Goal: Task Accomplishment & Management: Manage account settings

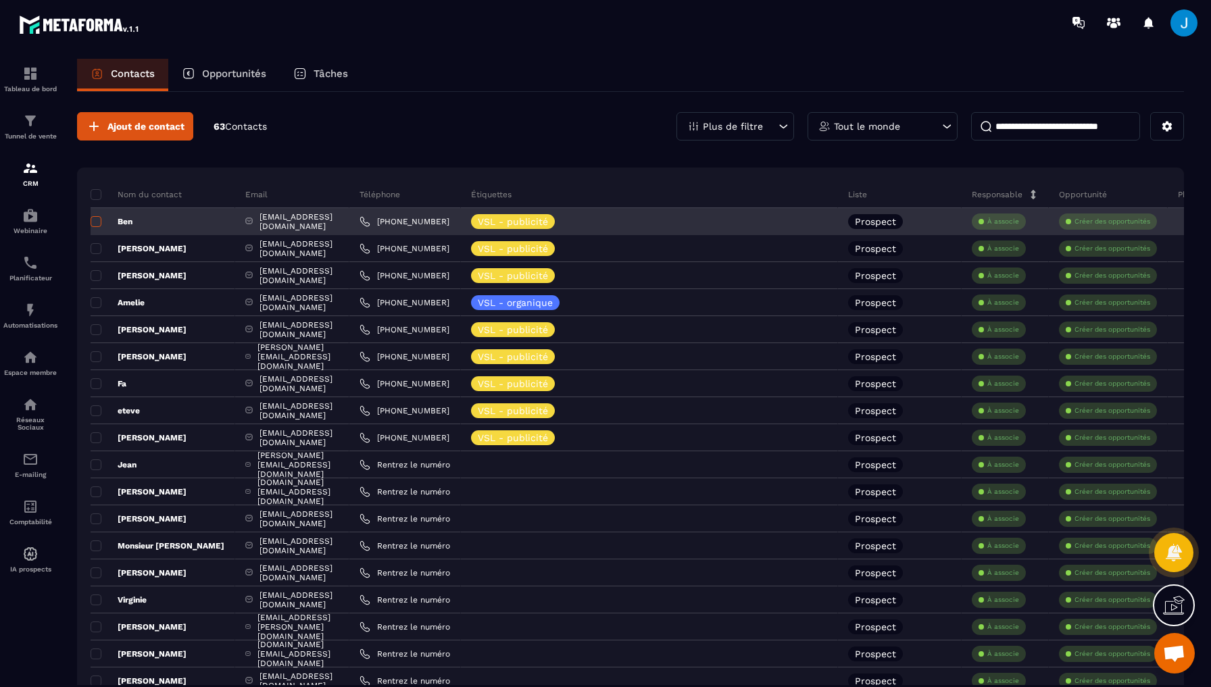
click at [98, 221] on span at bounding box center [96, 221] width 11 height 11
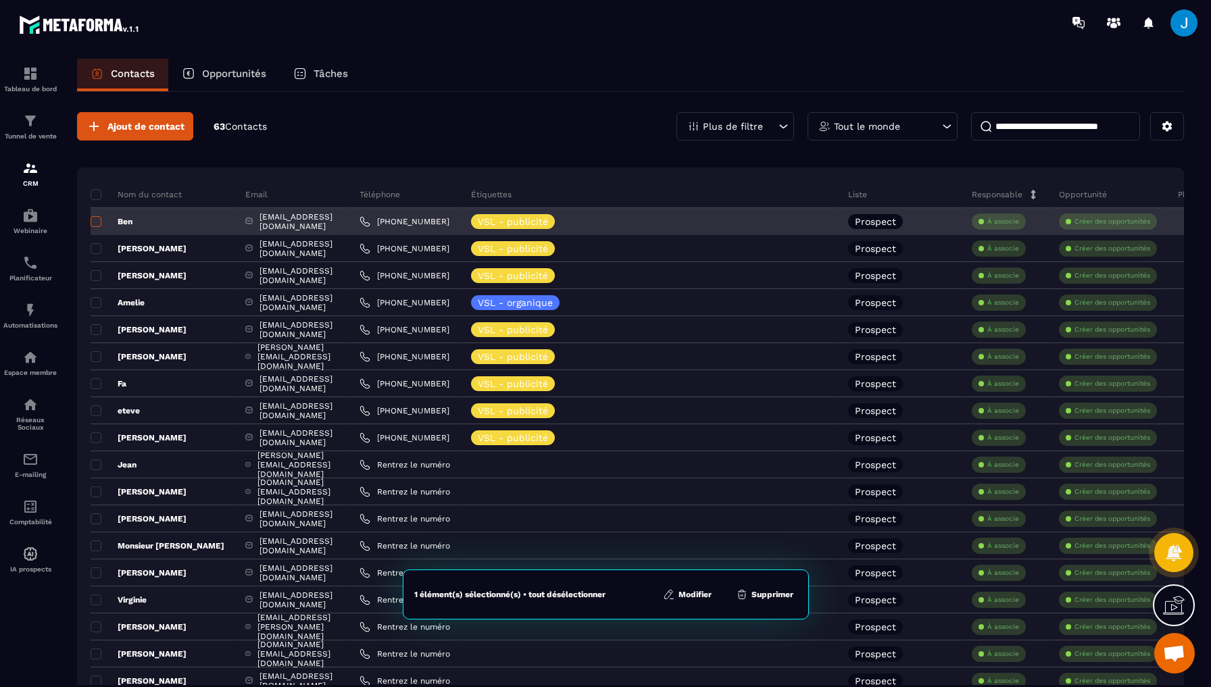
click at [98, 221] on span at bounding box center [96, 221] width 11 height 11
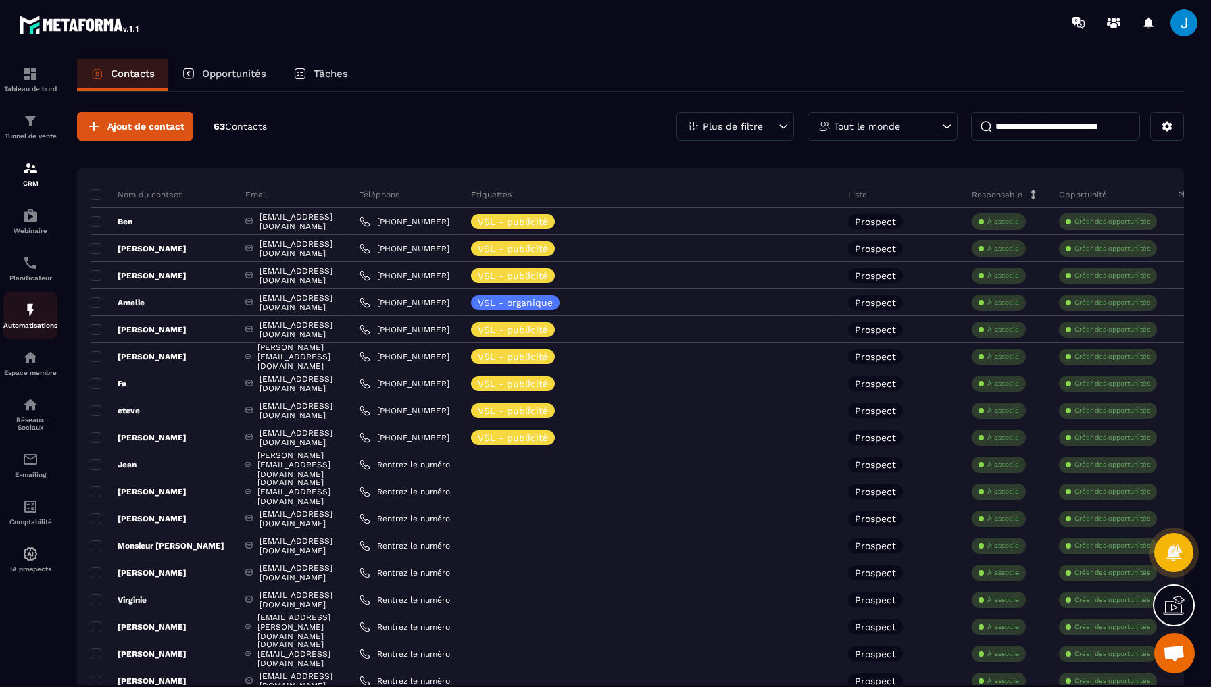
click at [31, 328] on p "Automatisations" at bounding box center [30, 325] width 54 height 7
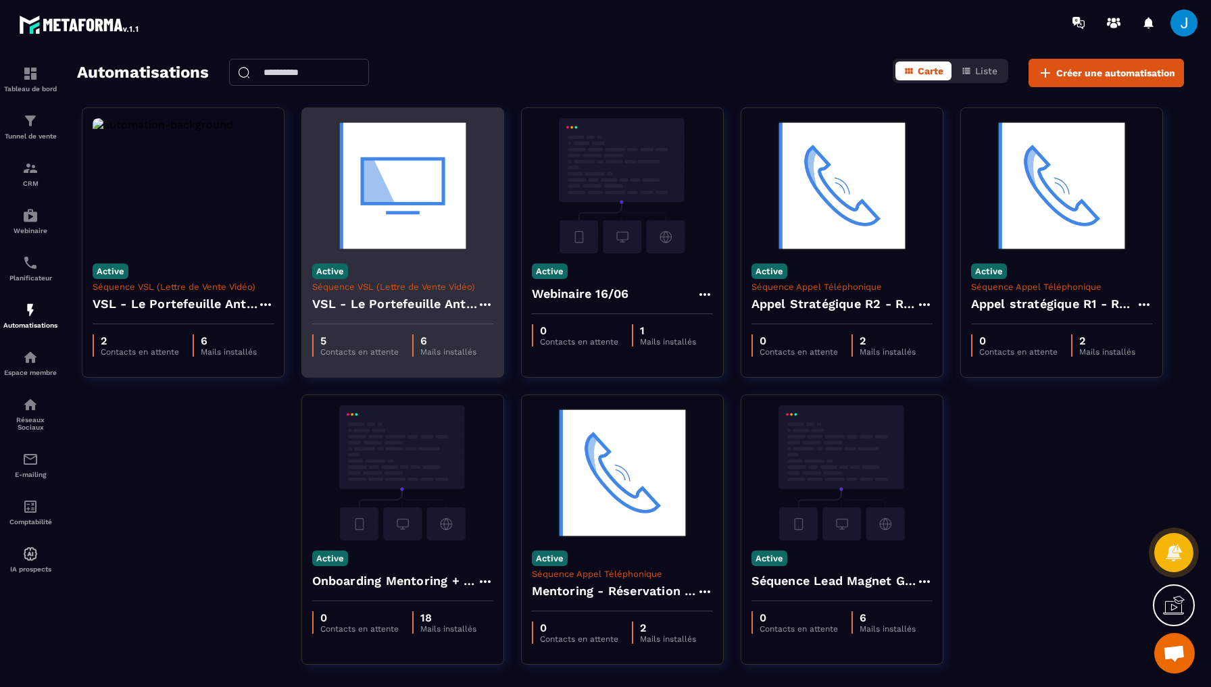
click at [398, 303] on h4 "VSL - Le Portefeuille Anti-Fragile" at bounding box center [394, 304] width 165 height 19
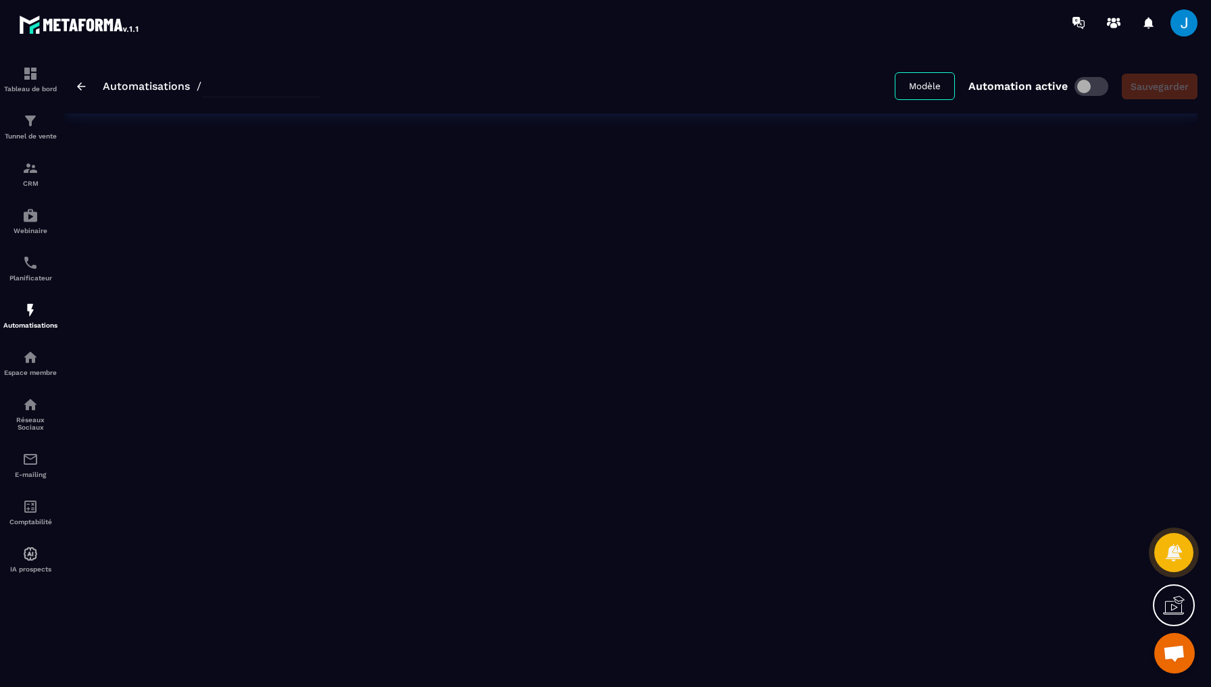
type input "**********"
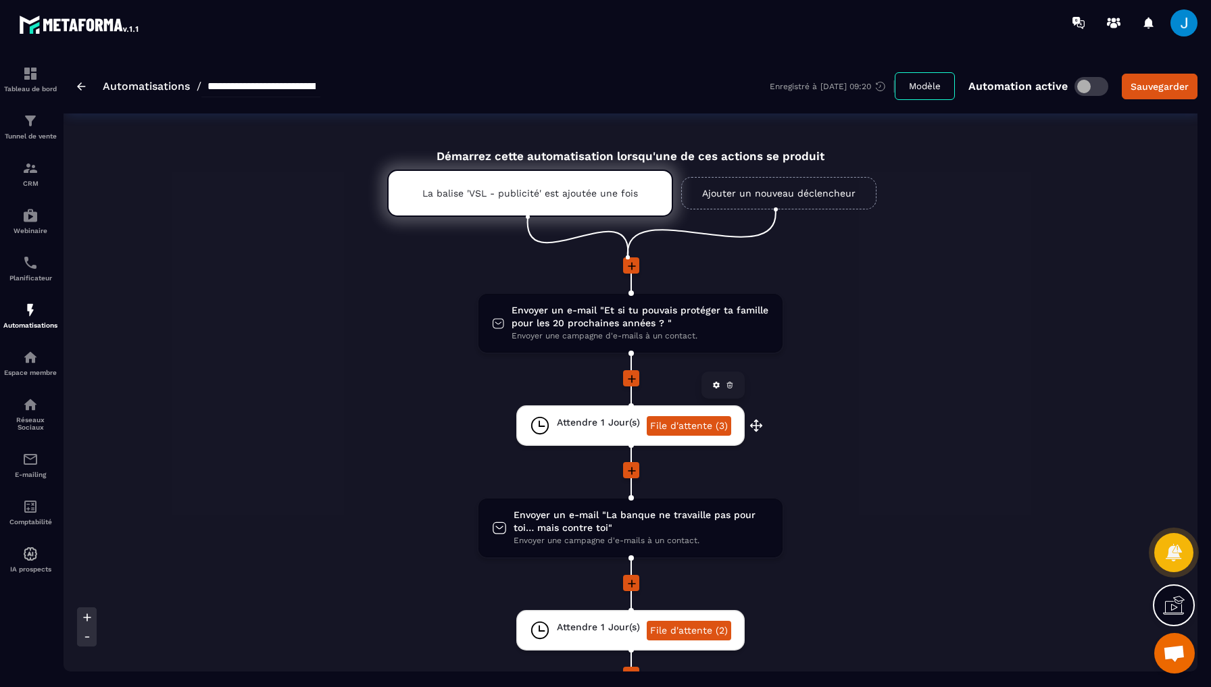
click at [690, 425] on link "File d'attente (3)" at bounding box center [689, 426] width 84 height 20
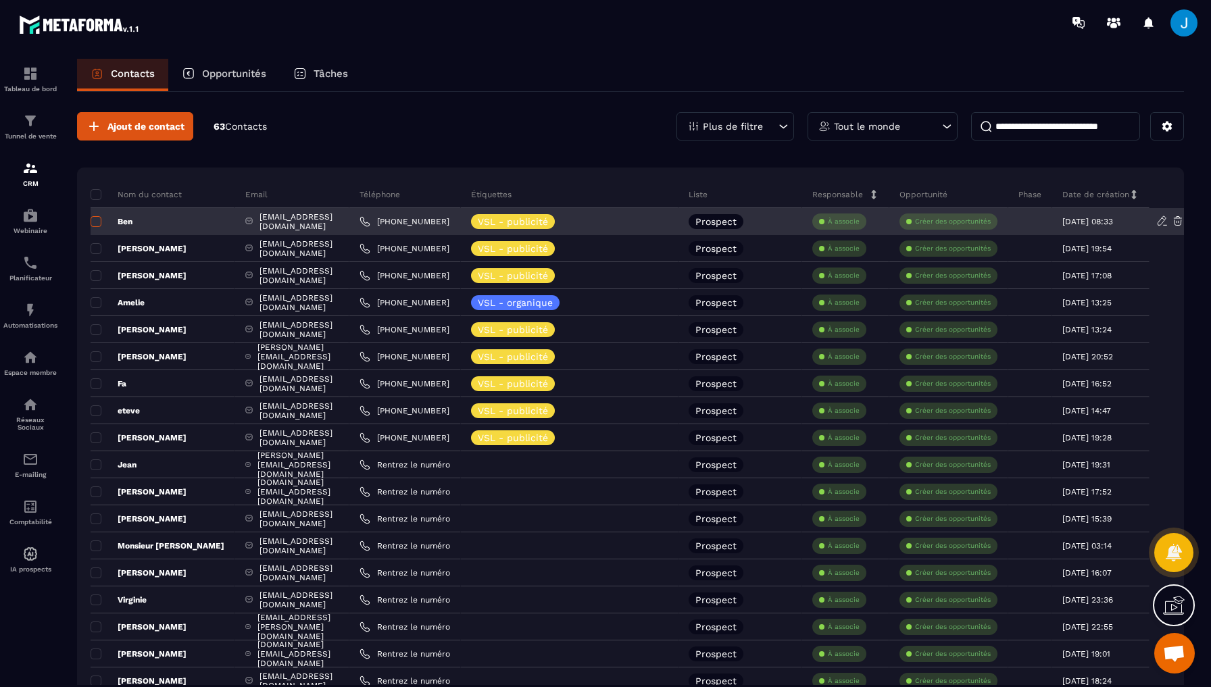
click at [95, 222] on span at bounding box center [96, 221] width 11 height 11
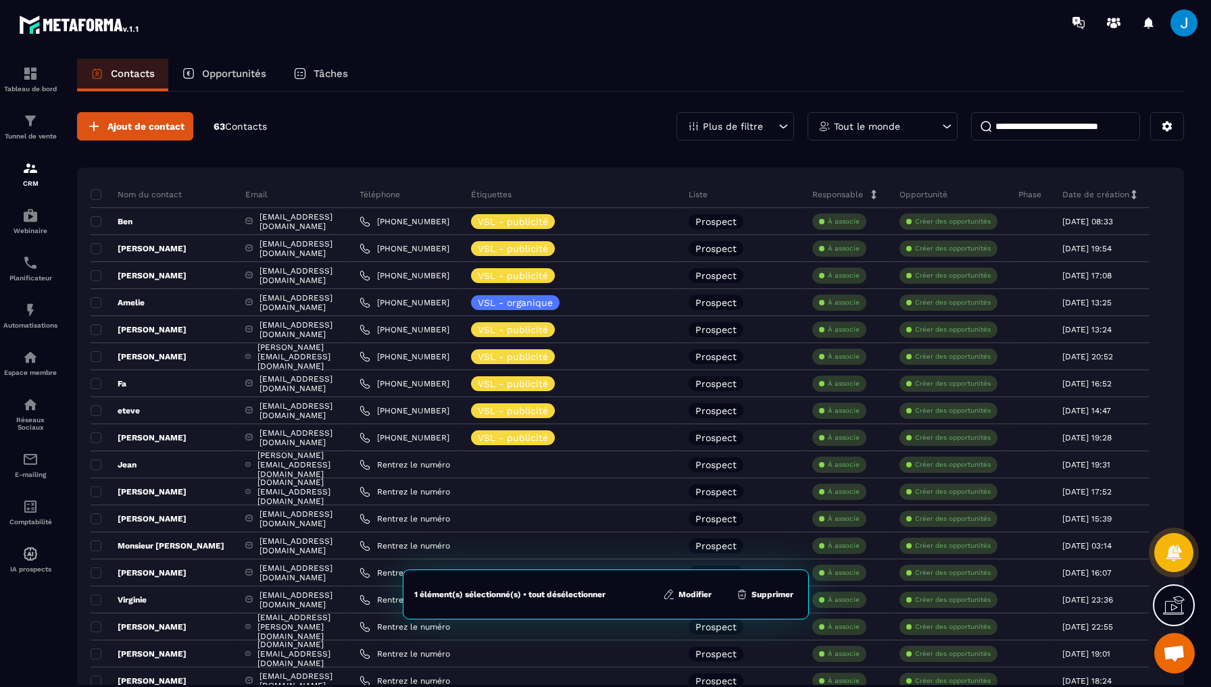
click at [763, 598] on button "Supprimer" at bounding box center [765, 595] width 66 height 14
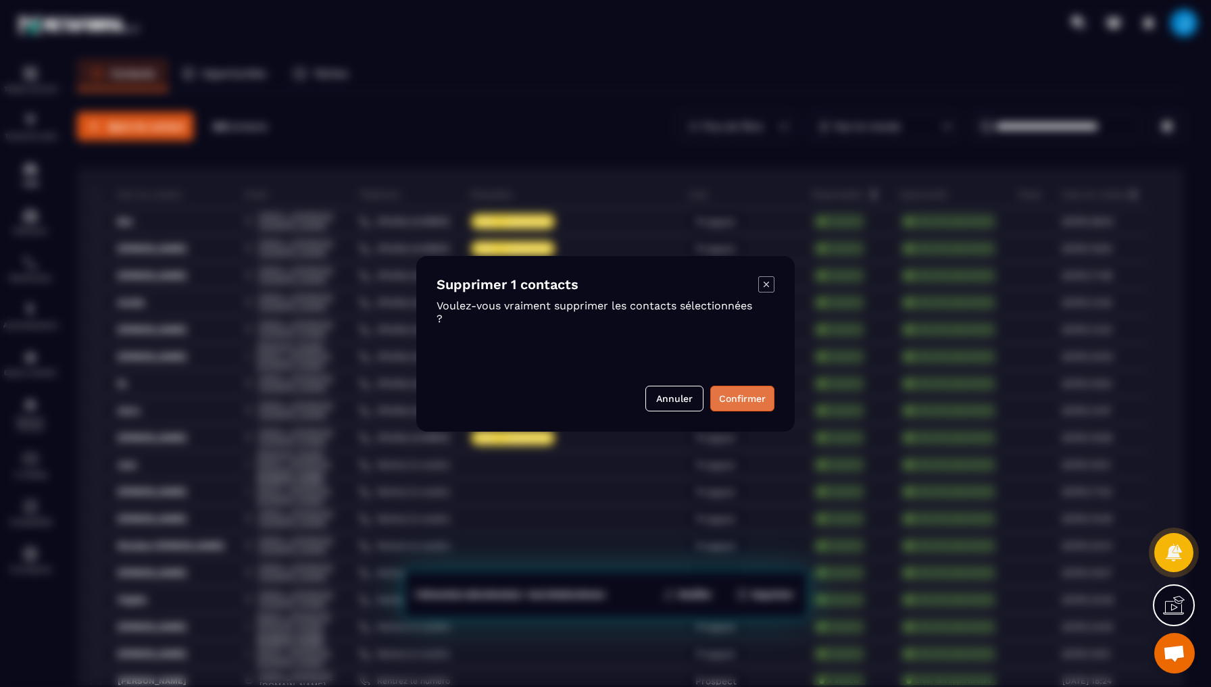
click at [747, 400] on button "Confirmer" at bounding box center [742, 399] width 64 height 26
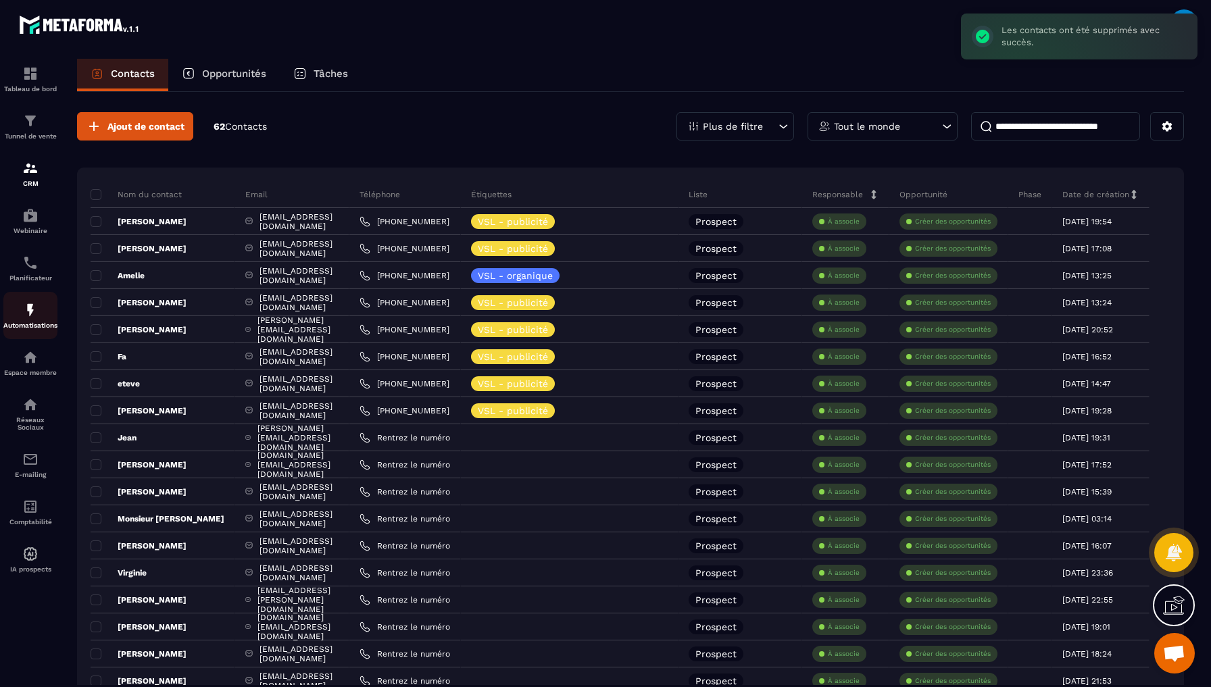
click at [24, 310] on img at bounding box center [30, 310] width 16 height 16
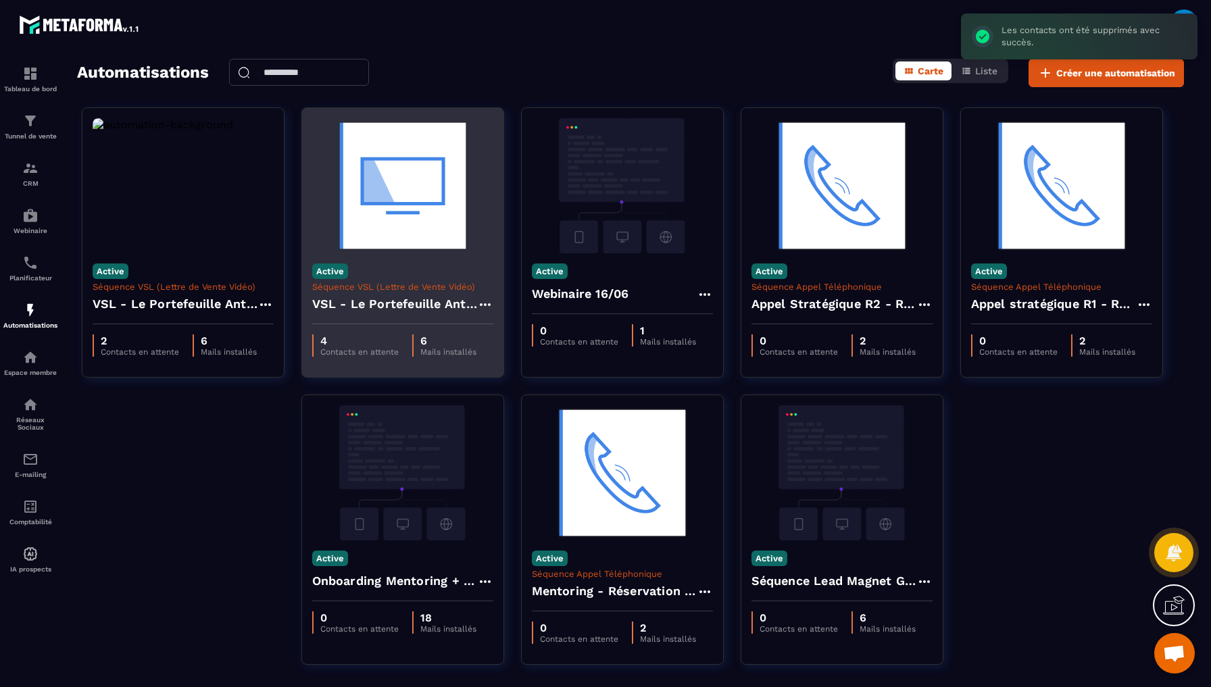
click at [367, 295] on h4 "VSL - Le Portefeuille Anti-Fragile" at bounding box center [394, 304] width 165 height 19
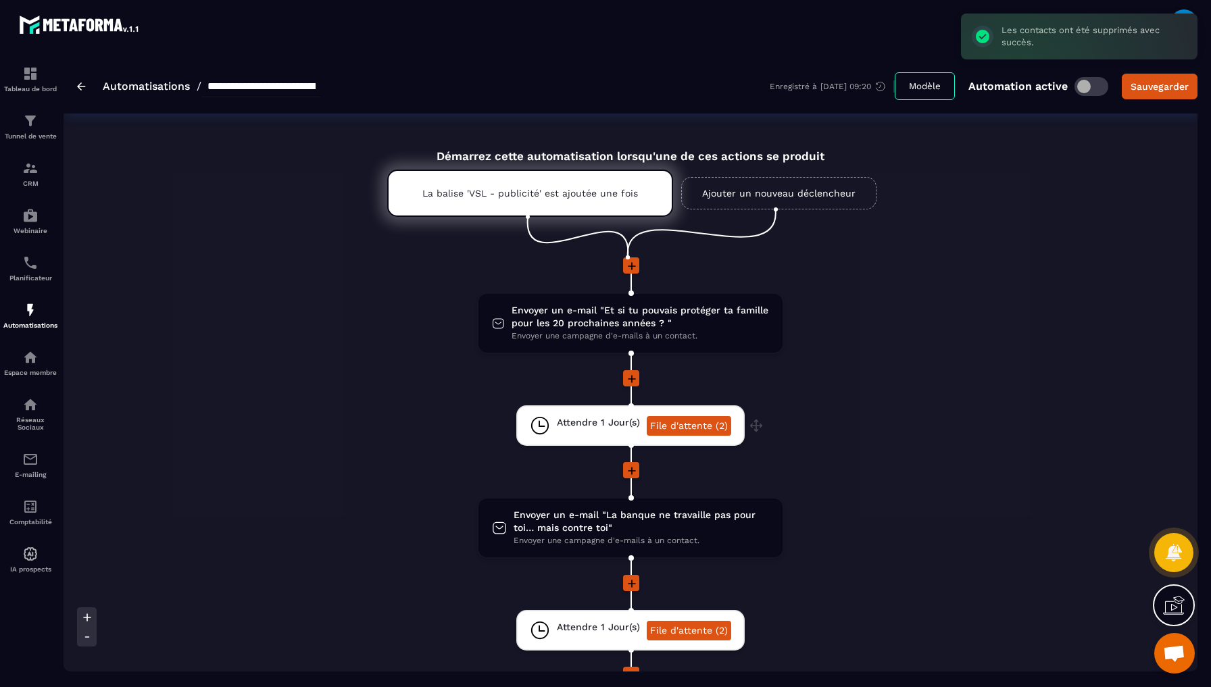
click at [681, 428] on link "File d'attente (2)" at bounding box center [689, 426] width 84 height 20
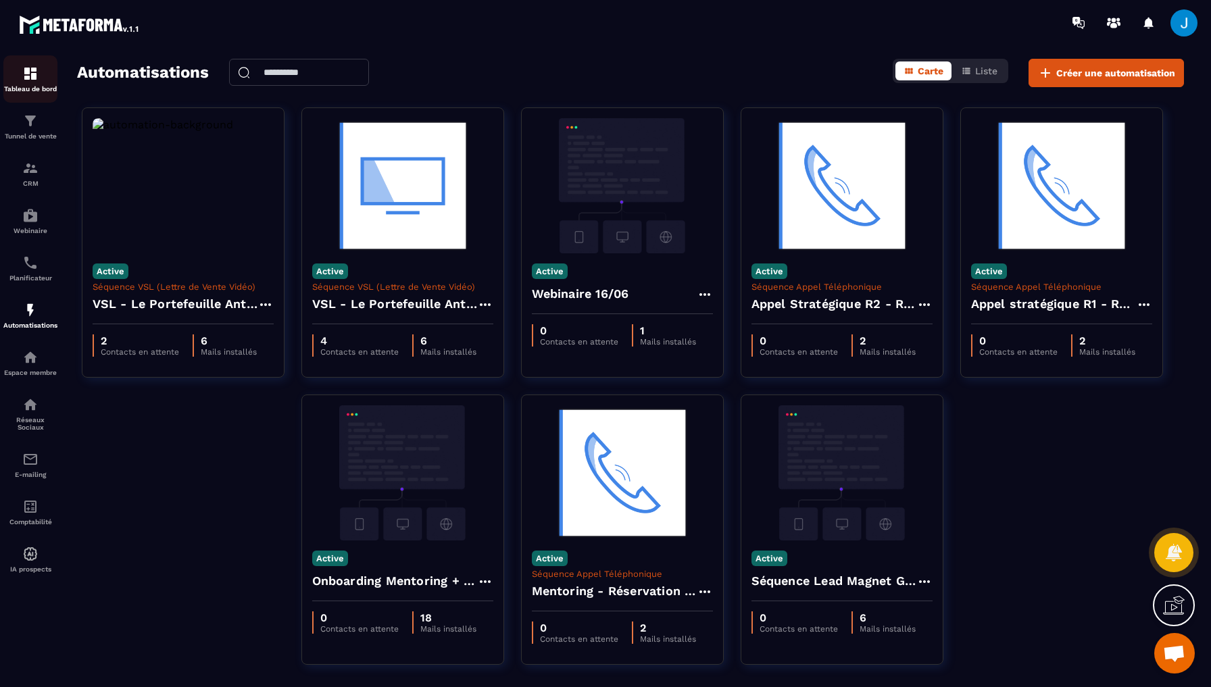
click at [38, 72] on img at bounding box center [30, 74] width 16 height 16
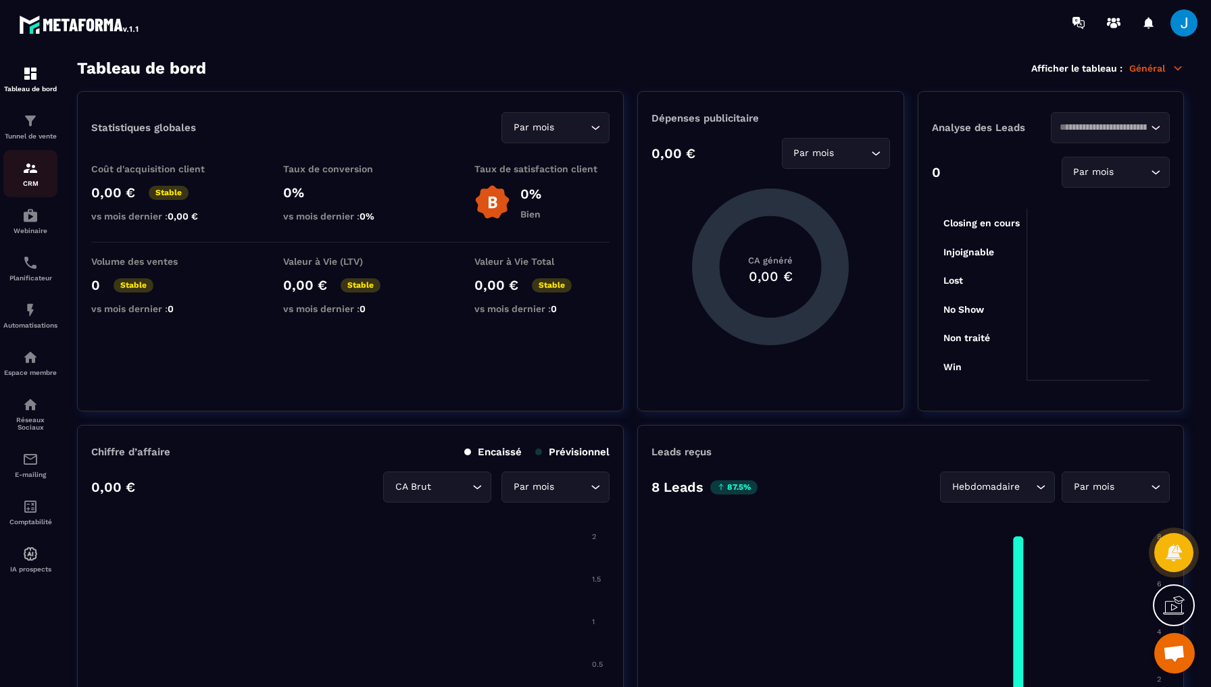
click at [32, 165] on img at bounding box center [30, 168] width 16 height 16
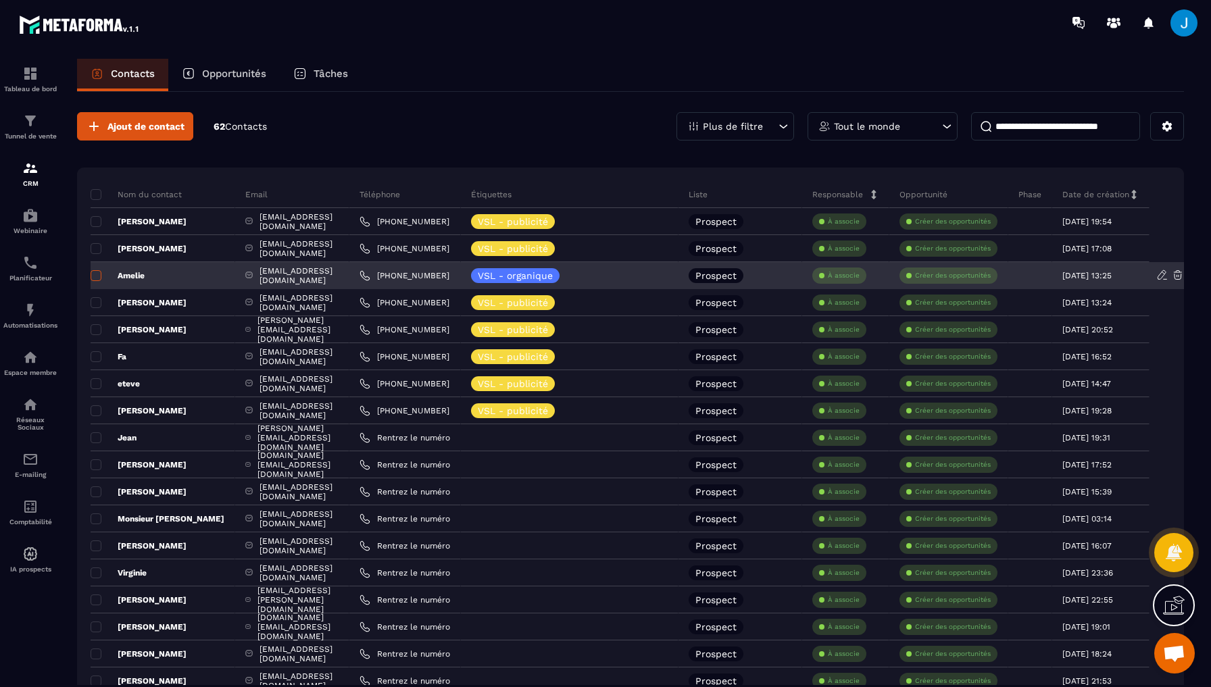
click at [99, 277] on span at bounding box center [96, 275] width 11 height 11
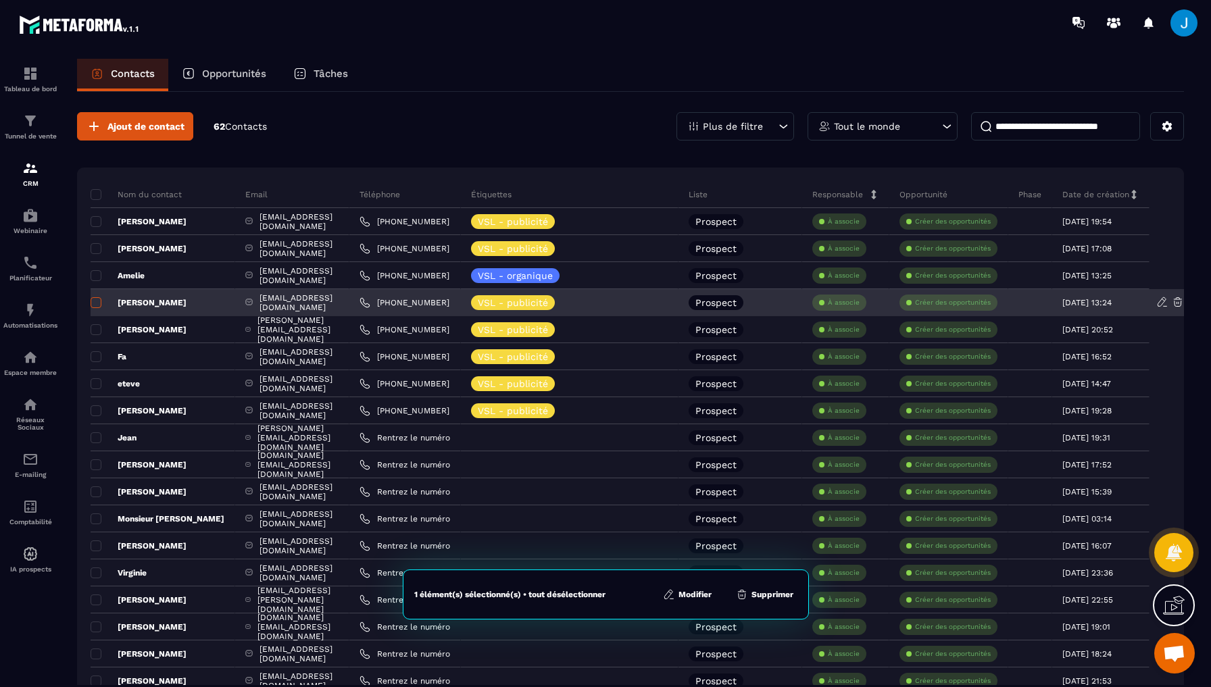
click at [95, 297] on span at bounding box center [96, 302] width 11 height 11
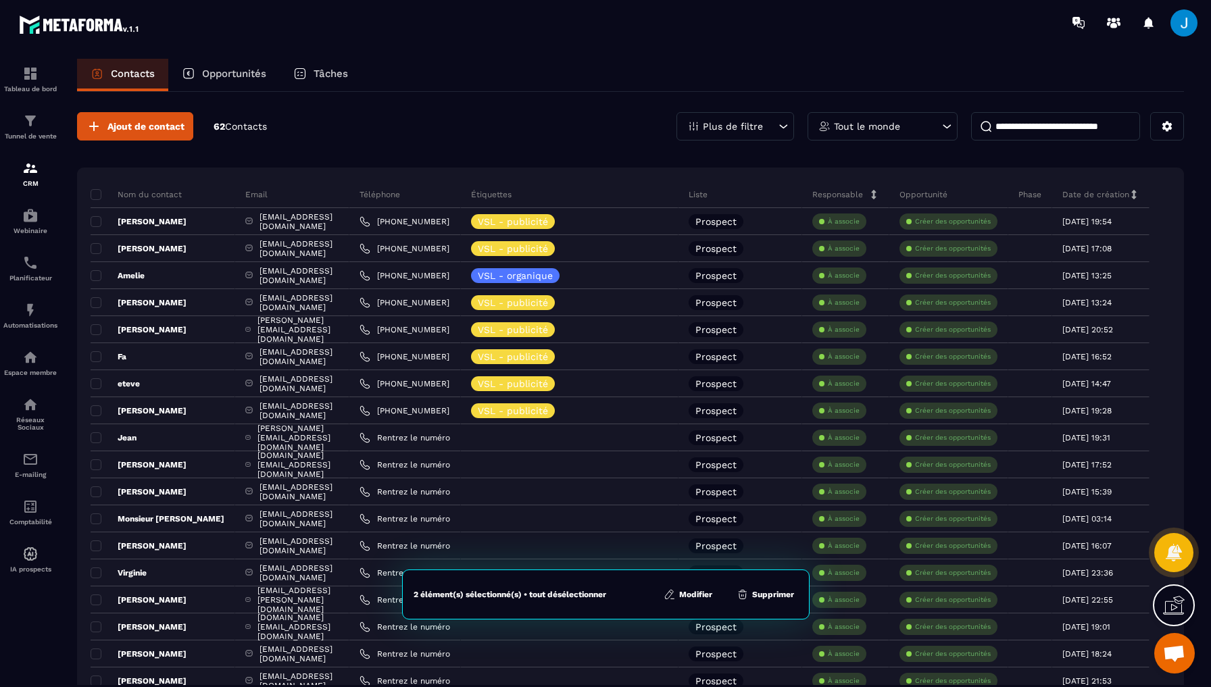
click at [759, 596] on button "Supprimer" at bounding box center [766, 595] width 66 height 14
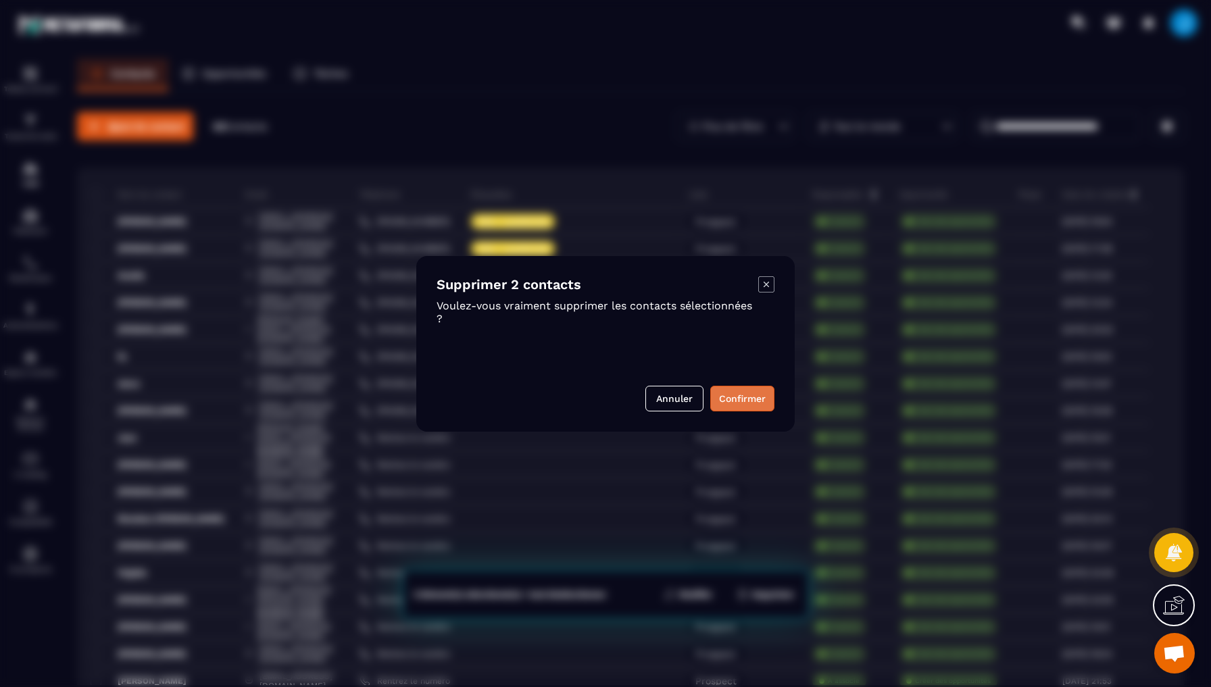
click at [729, 404] on button "Confirmer" at bounding box center [742, 399] width 64 height 26
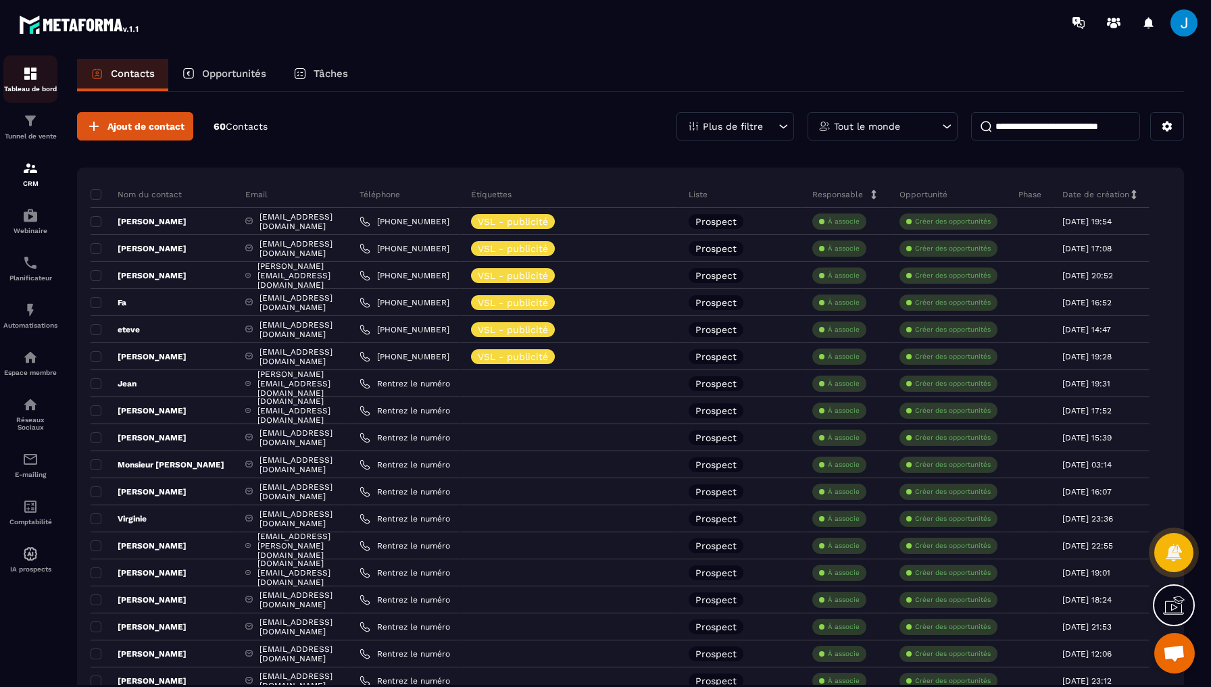
click at [30, 75] on img at bounding box center [30, 74] width 16 height 16
